Goal: Information Seeking & Learning: Learn about a topic

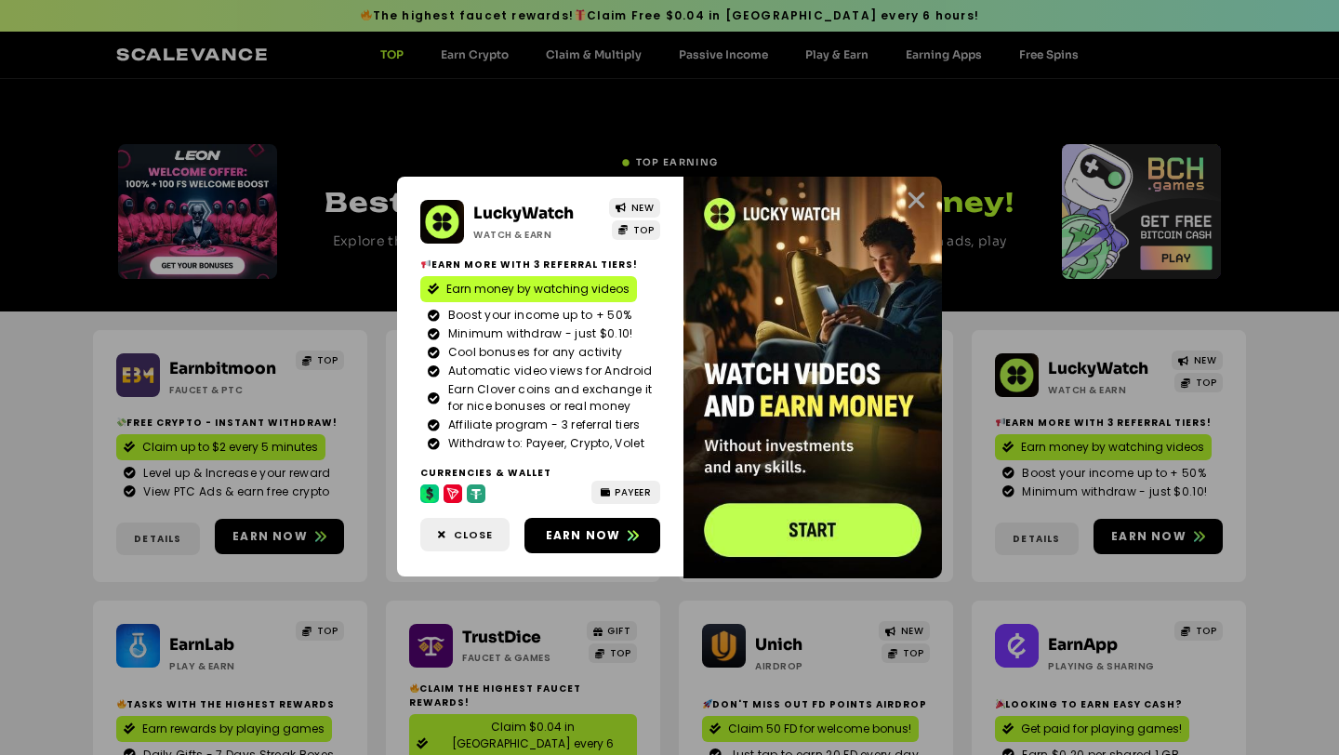
click at [912, 200] on icon "Close" at bounding box center [916, 200] width 23 height 23
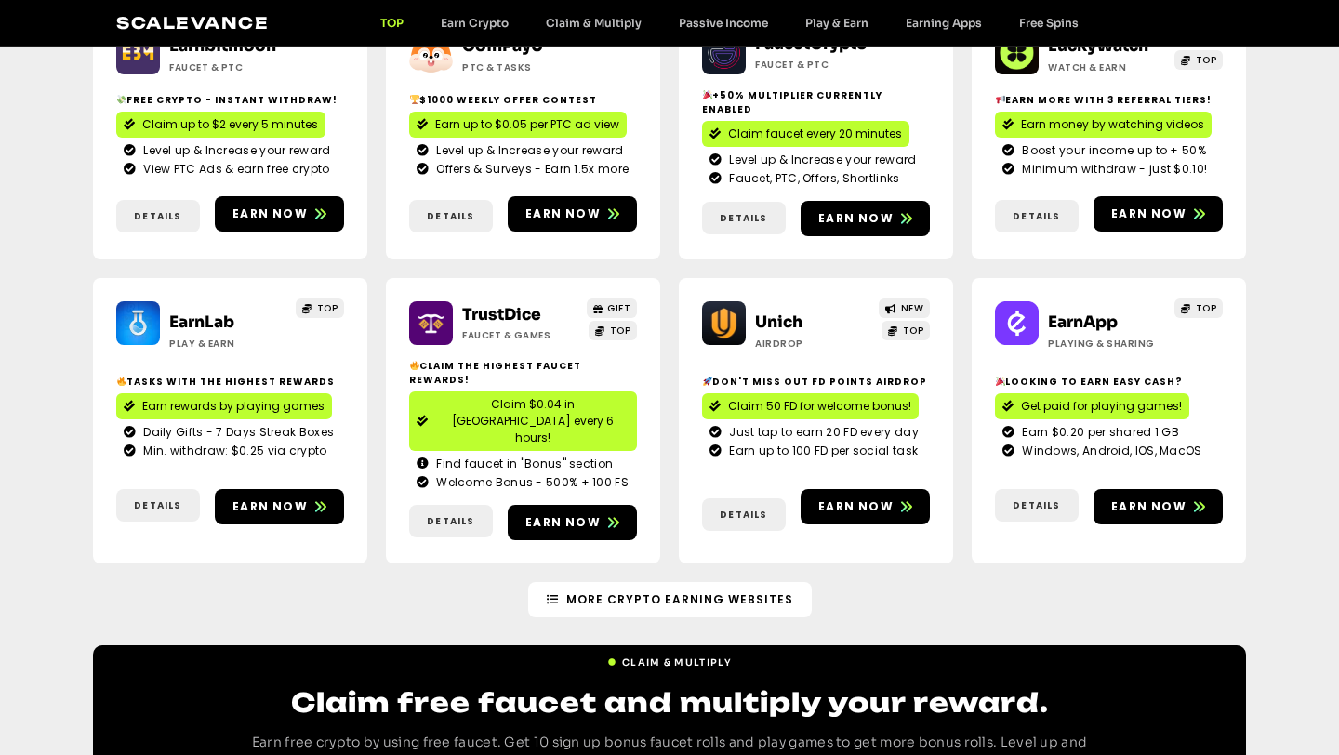
scroll to position [324, 0]
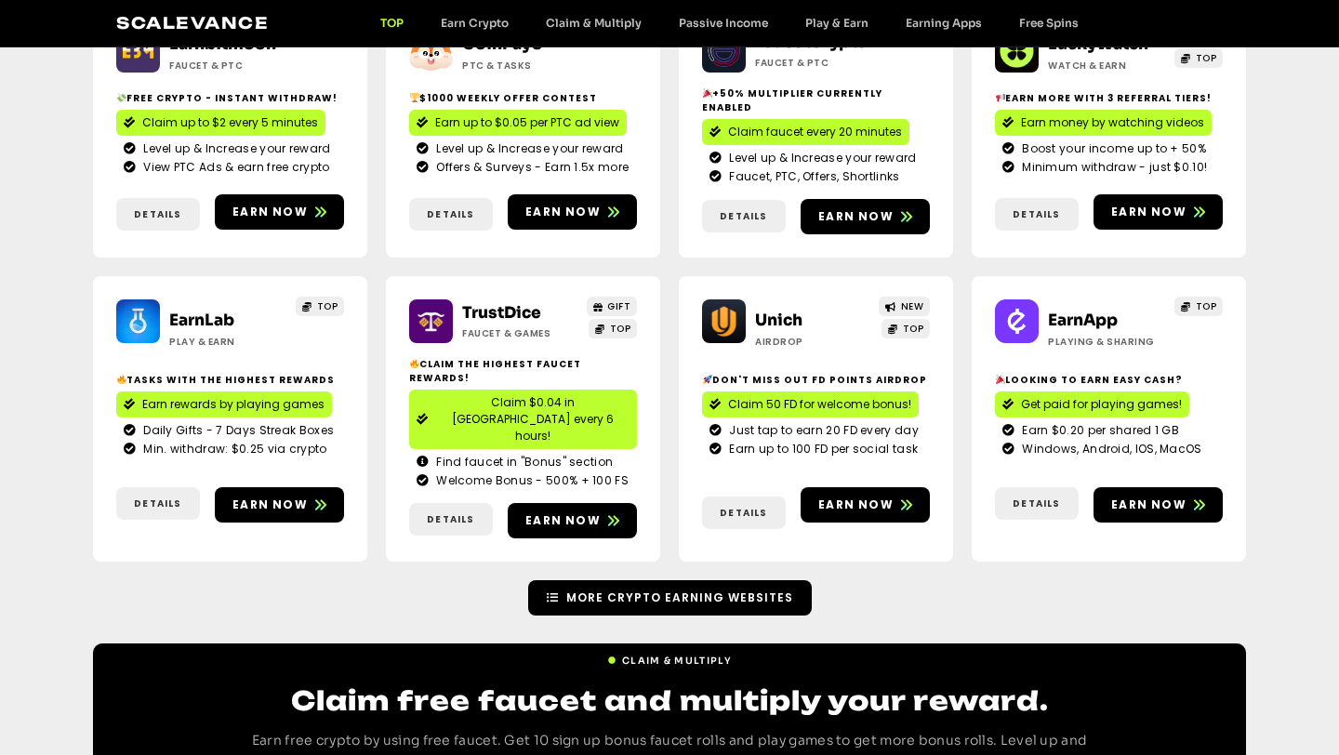
click at [709, 589] on span "More Crypto Earning Websites" at bounding box center [679, 597] width 227 height 17
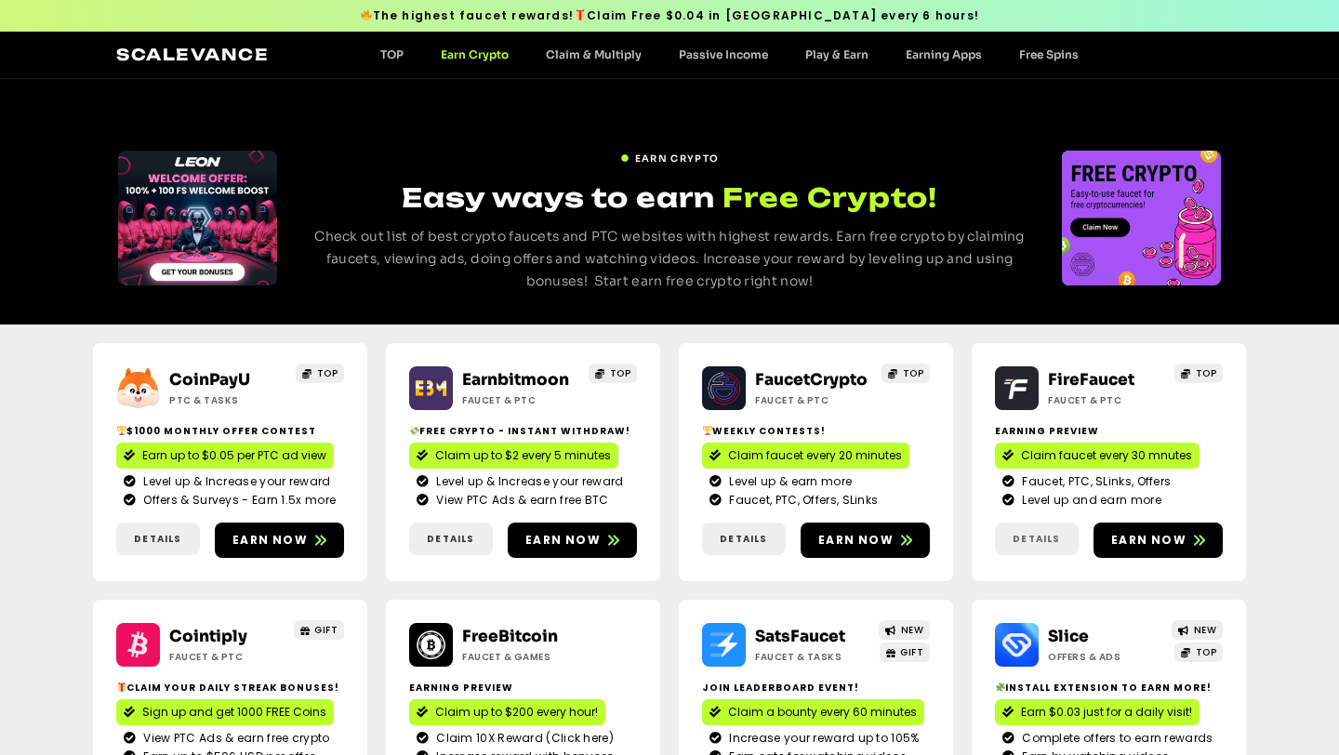
click at [1020, 538] on span "Details" at bounding box center [1036, 539] width 47 height 14
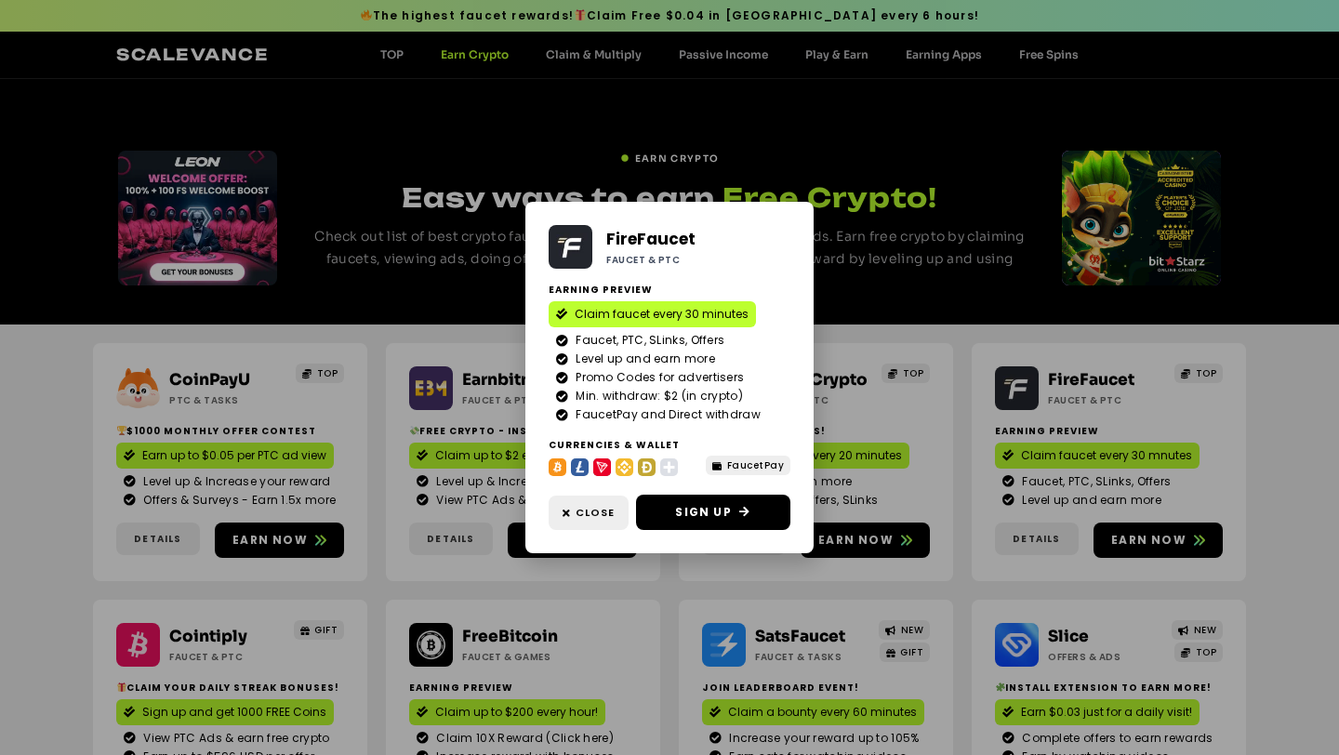
click at [1020, 539] on div "FireFaucet Faucet & PTC Earning Preview Claim faucet every 30 minutes Faucet, P…" at bounding box center [669, 377] width 1339 height 755
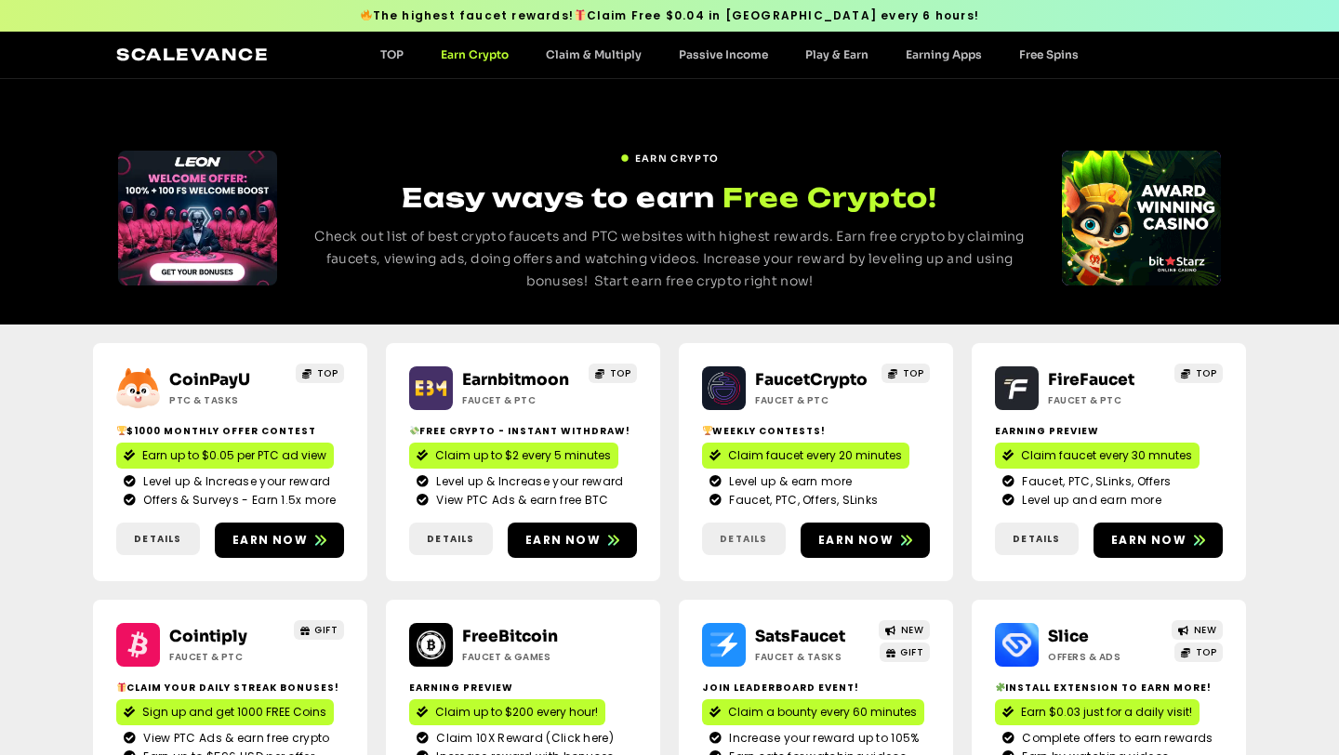
click at [752, 536] on span "Details" at bounding box center [743, 539] width 47 height 14
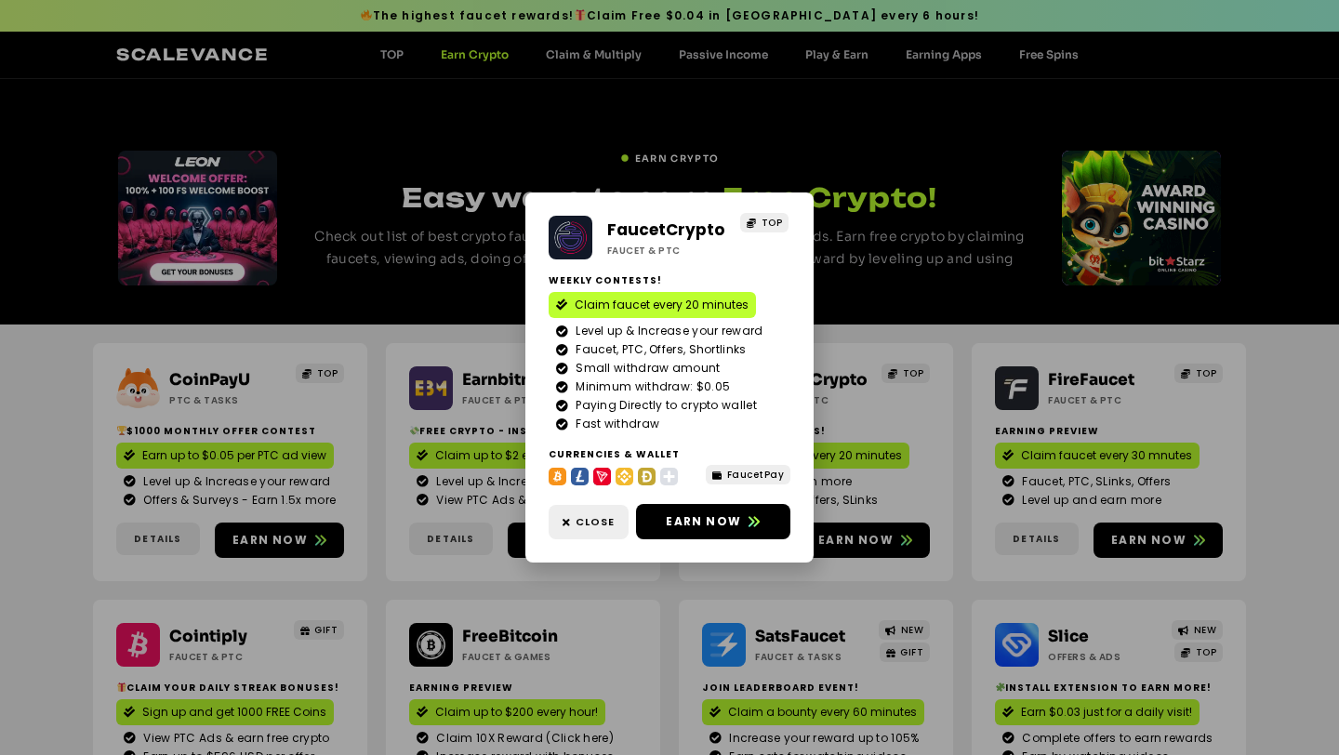
click at [1054, 567] on div "FaucetCrypto Faucet & PTC TOP Weekly contests! Claim faucet every 20 minutes Le…" at bounding box center [669, 377] width 1339 height 755
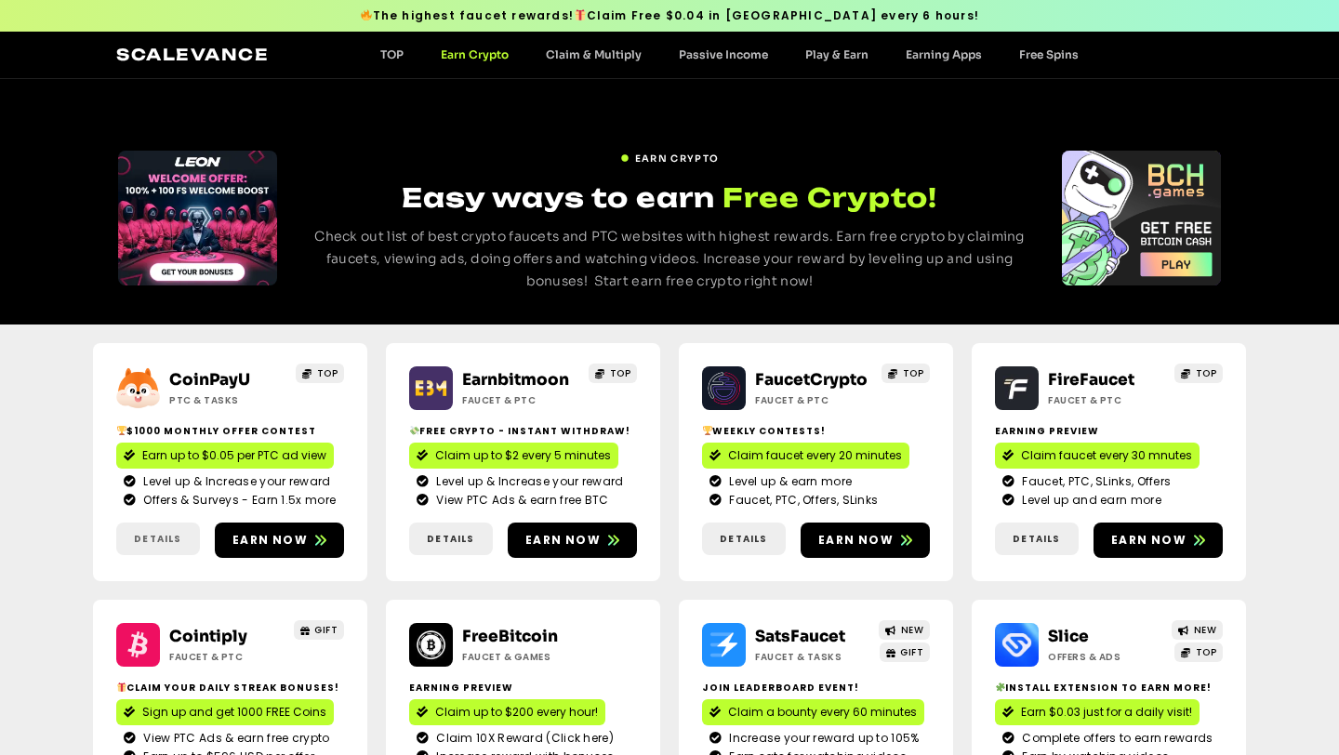
click at [181, 533] on span "Details" at bounding box center [158, 539] width 84 height 14
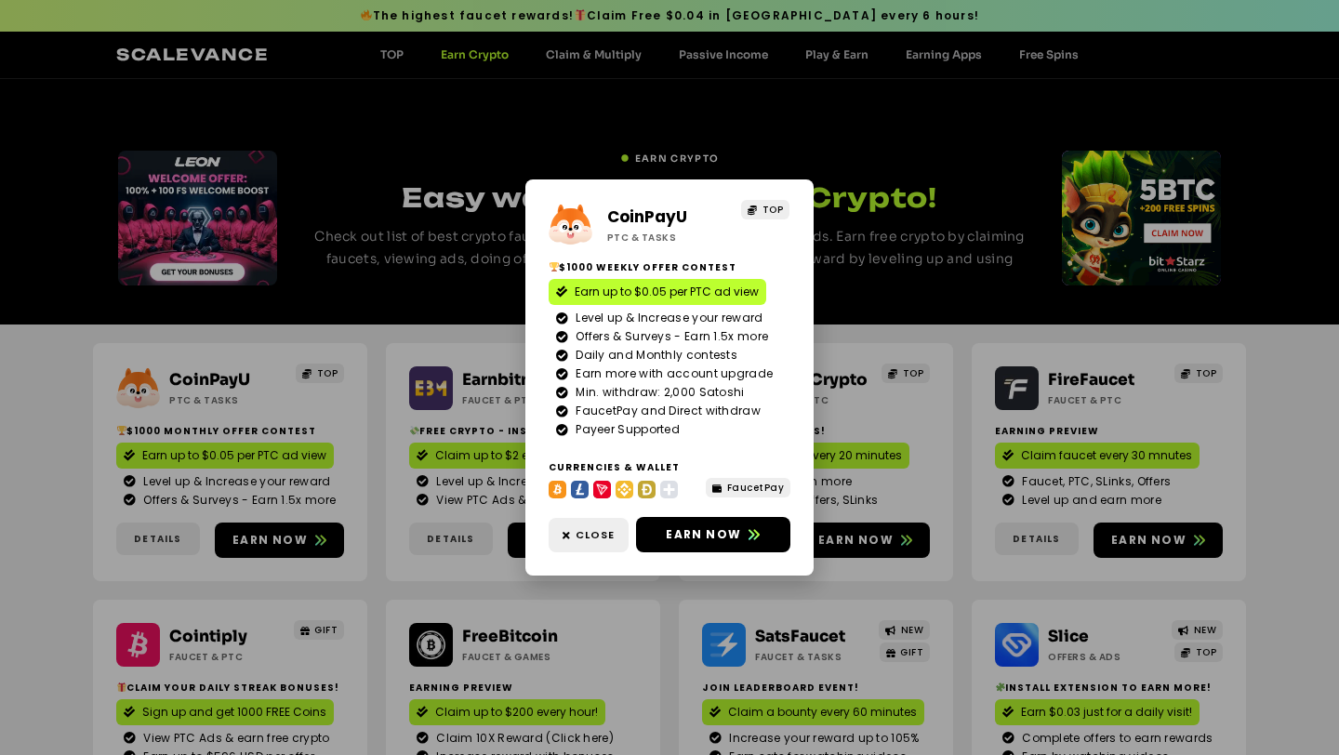
click at [400, 584] on div "CoinPayU ptc & Tasks TOP $1000 Weekly Offer contest Earn up to $0.05 per PTC ad…" at bounding box center [669, 377] width 1339 height 755
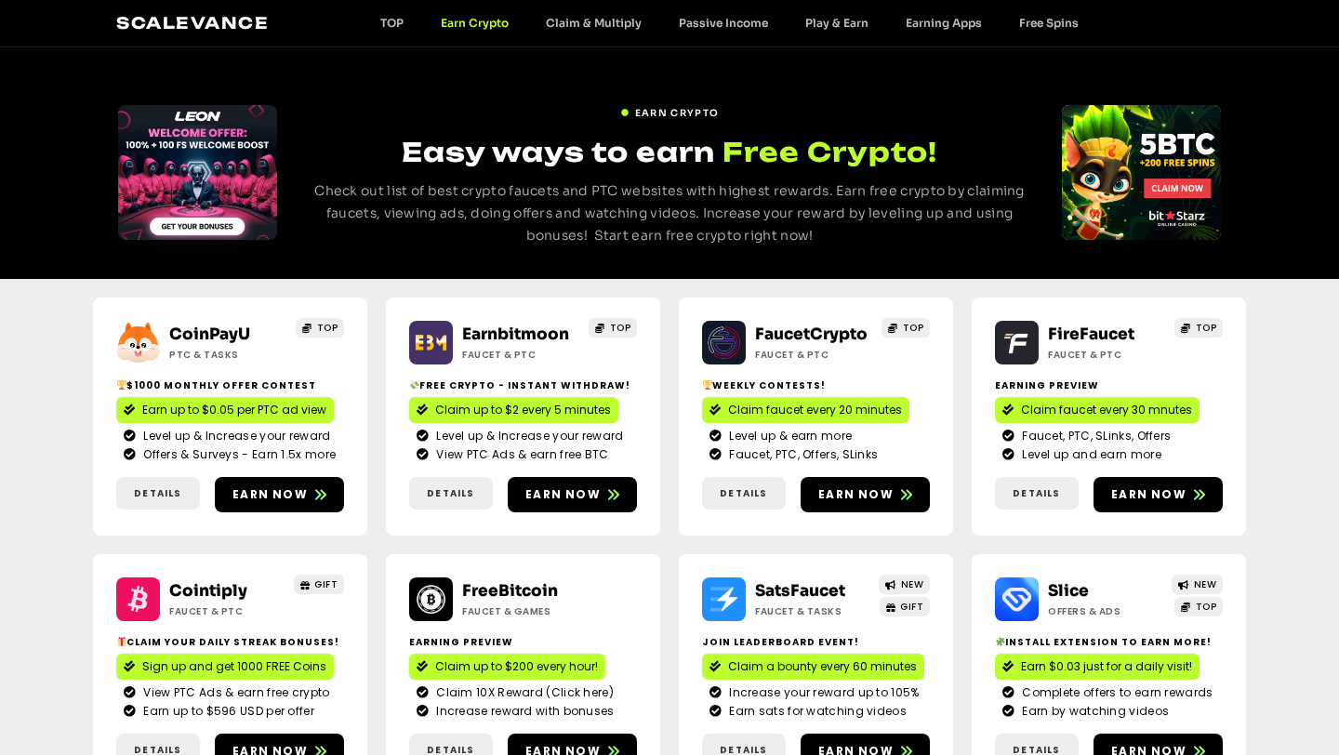
scroll to position [51, 0]
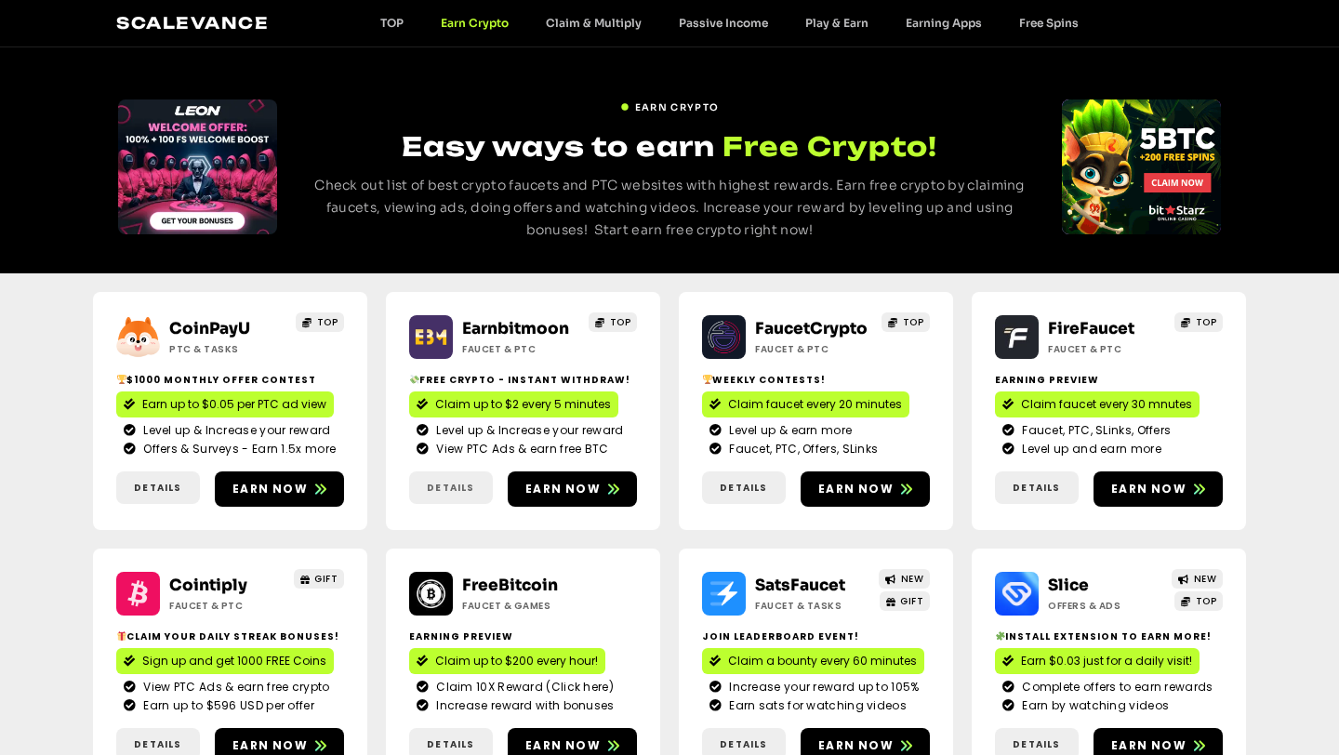
click at [445, 486] on span "Details" at bounding box center [450, 488] width 47 height 14
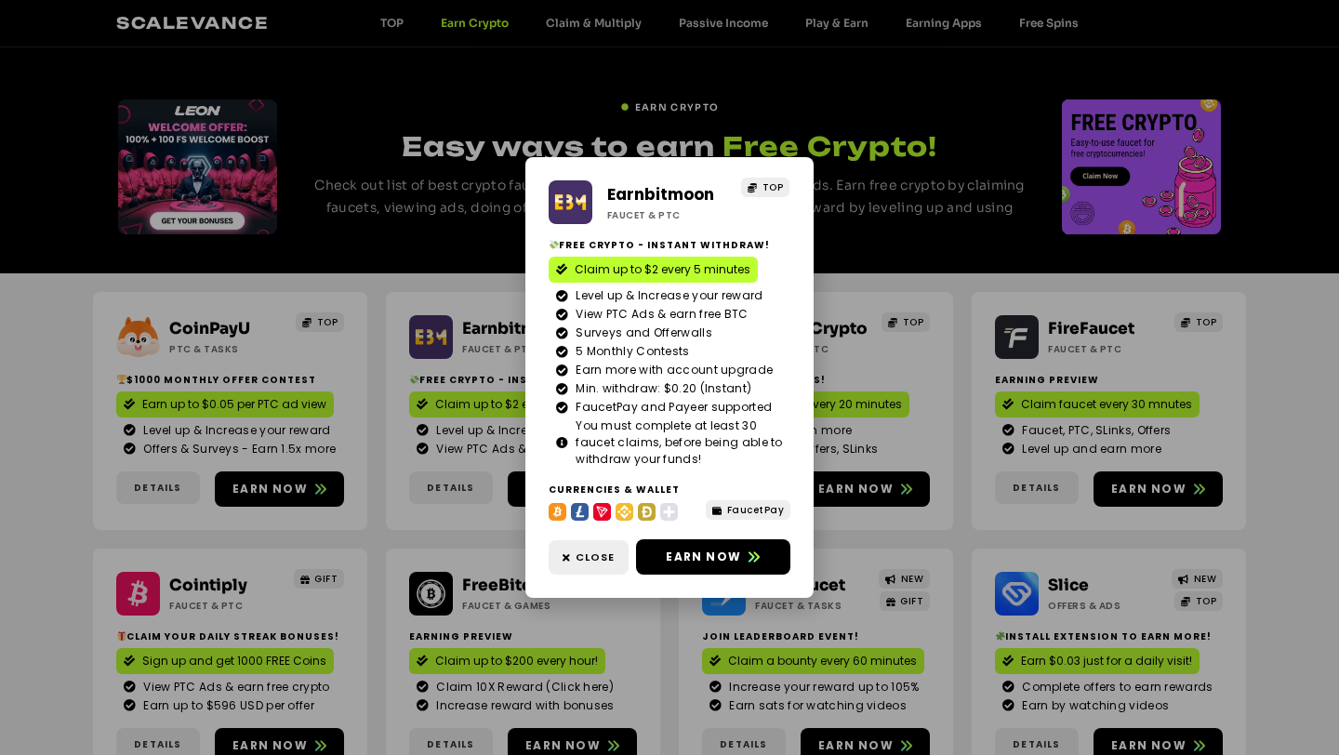
click at [378, 537] on div "Earnbitmoon Faucet & PTC TOP Free crypto - Instant withdraw! Claim up to $2 eve…" at bounding box center [669, 377] width 1339 height 755
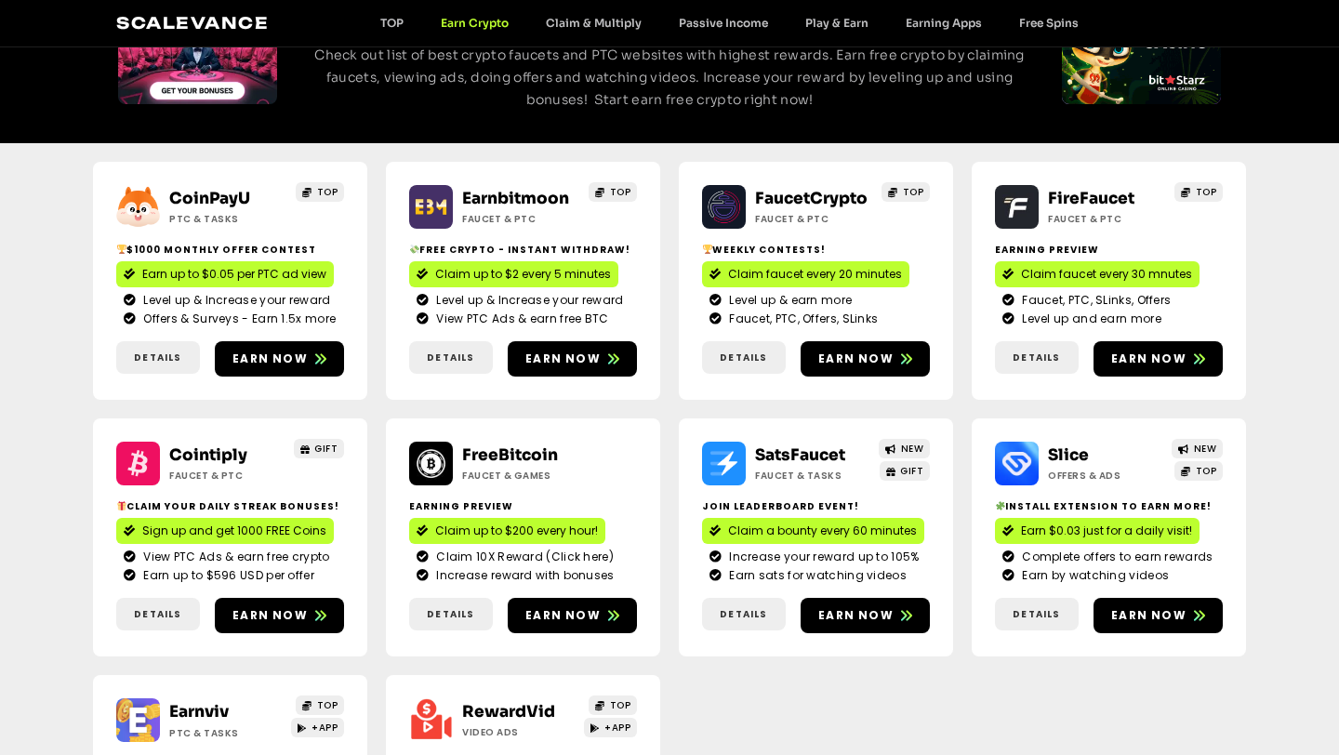
scroll to position [182, 0]
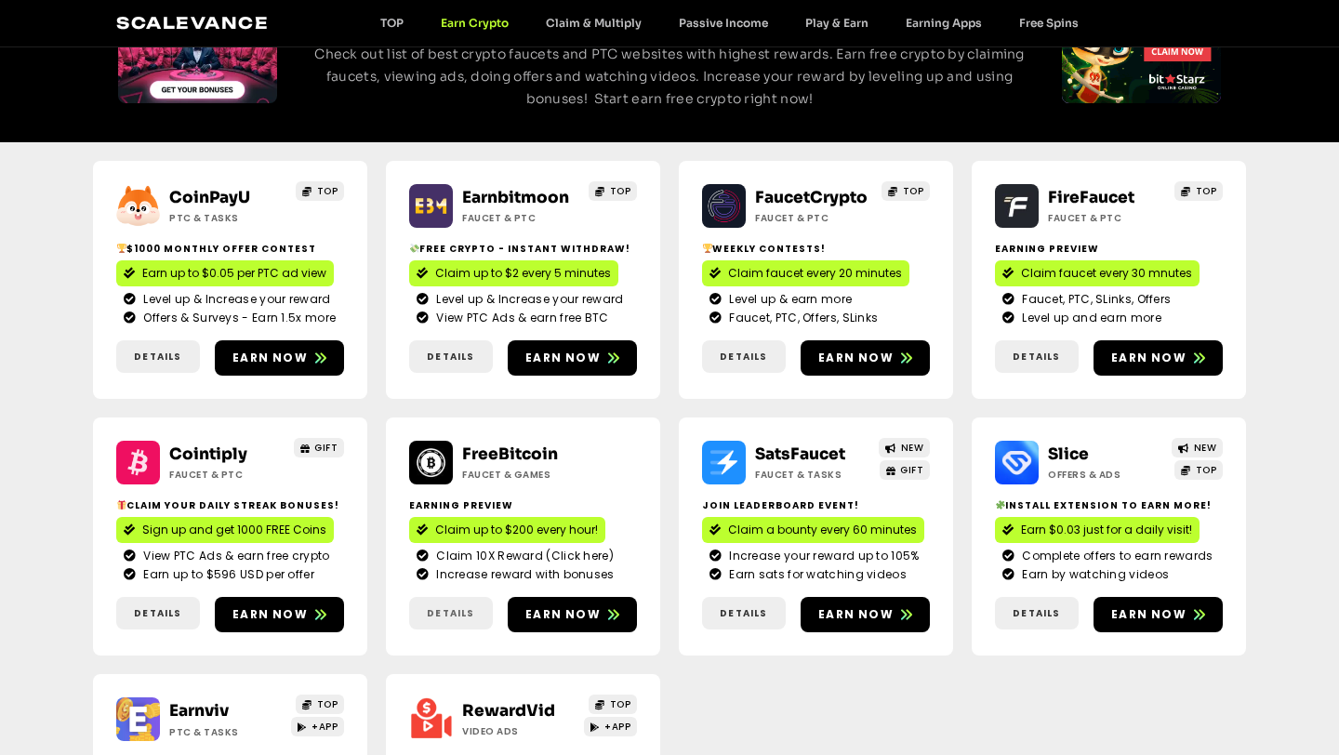
click at [459, 606] on span "Details" at bounding box center [450, 613] width 47 height 14
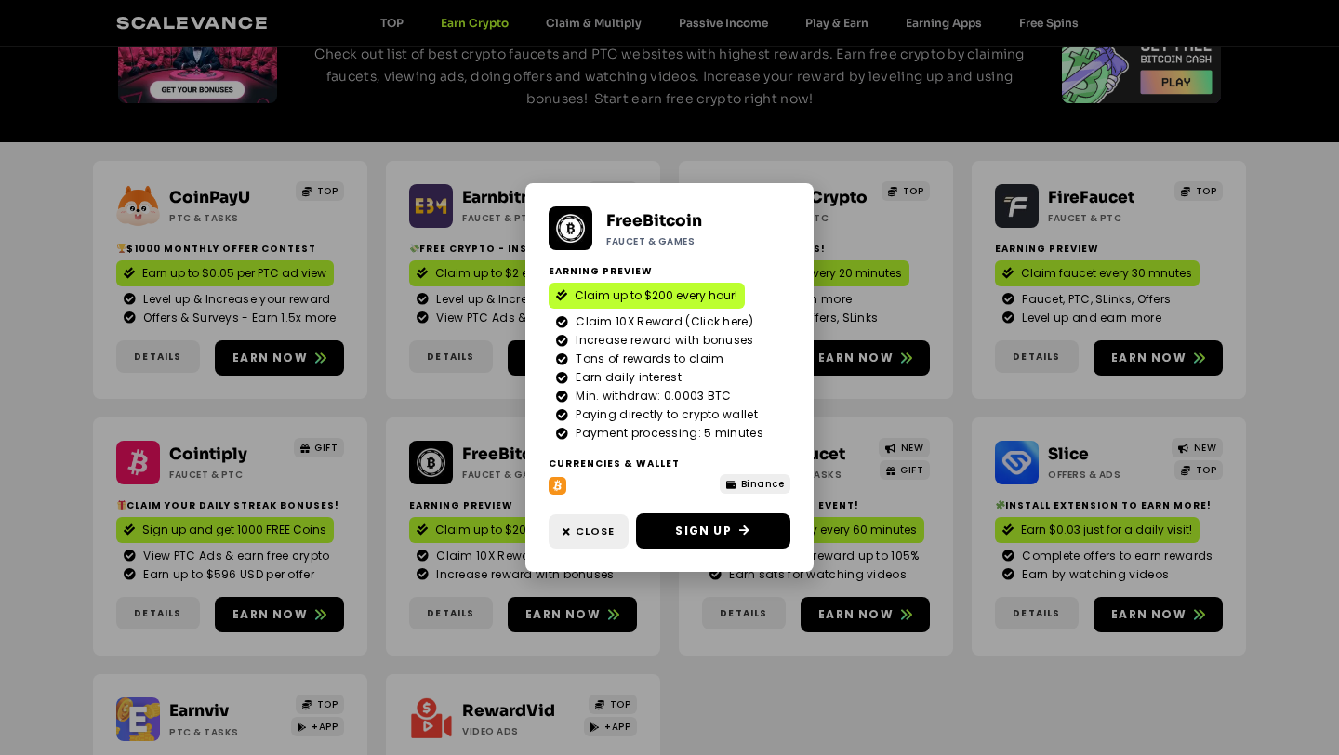
click at [712, 681] on div "FreeBitcoin Faucet & Games Earning Preview Claim up to $200 every hour! Claim 1…" at bounding box center [669, 377] width 1339 height 755
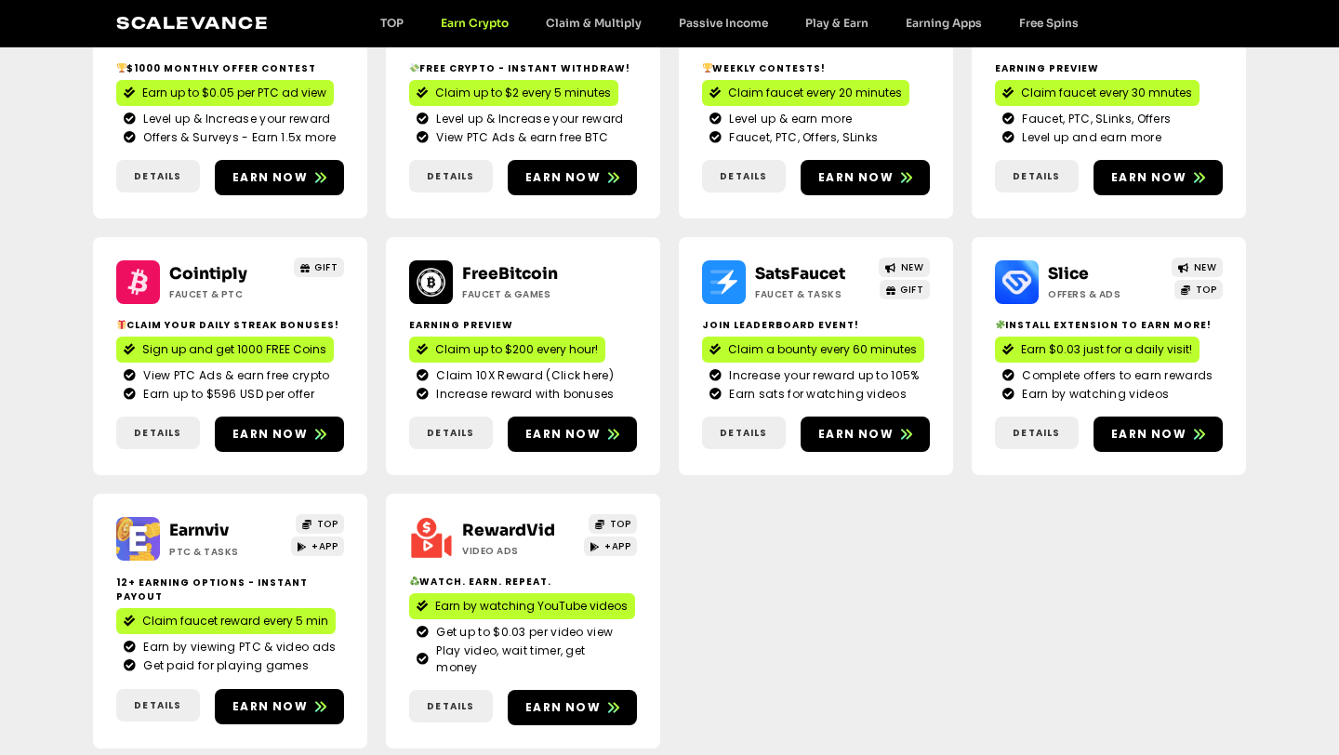
scroll to position [131, 0]
